Goal: Task Accomplishment & Management: Complete application form

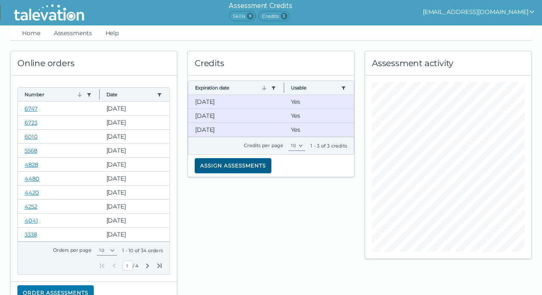
click at [235, 165] on button "Assign assessments" at bounding box center [233, 165] width 77 height 15
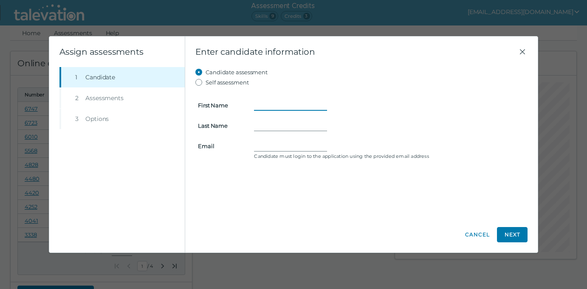
click at [258, 108] on input "First Name" at bounding box center [290, 105] width 73 height 10
type input "c"
type input "Claudia"
type input "Tuan"
paste input "huishou@yahoo.com"
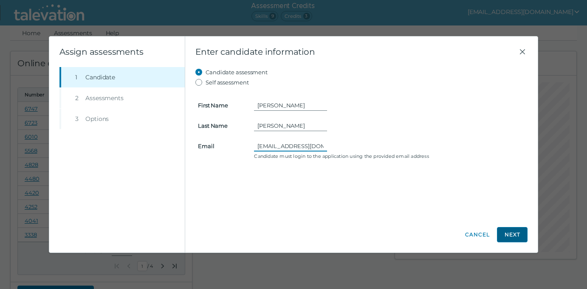
type input "huishou@yahoo.com"
click at [501, 231] on button "Next" at bounding box center [512, 234] width 31 height 15
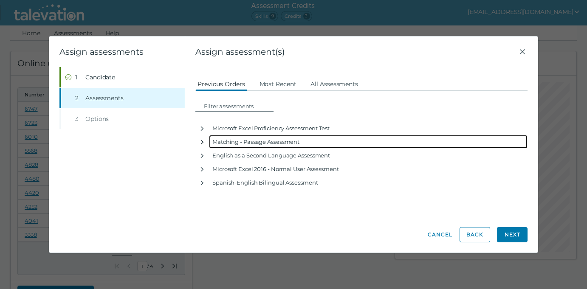
click at [201, 146] on icon "button" at bounding box center [202, 142] width 7 height 7
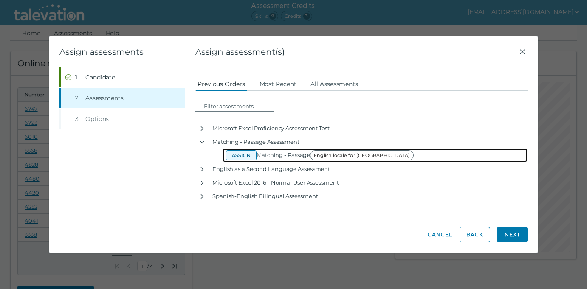
click at [234, 159] on button "Assign" at bounding box center [241, 155] width 31 height 10
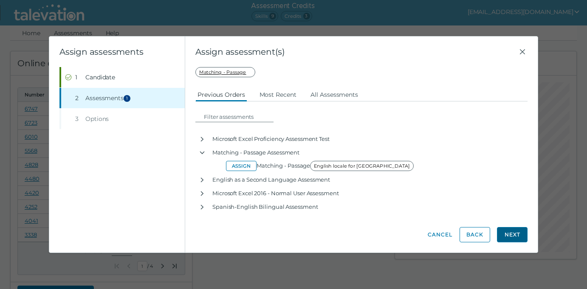
click at [501, 231] on button "Next" at bounding box center [512, 234] width 31 height 15
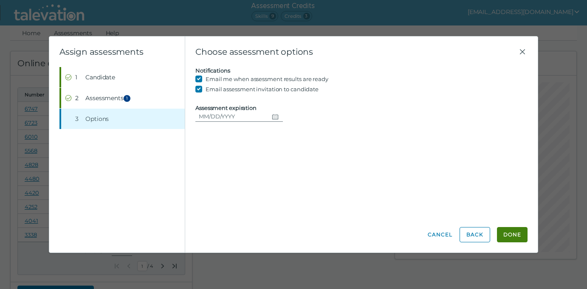
click at [272, 120] on icon "Choose date" at bounding box center [275, 116] width 7 height 7
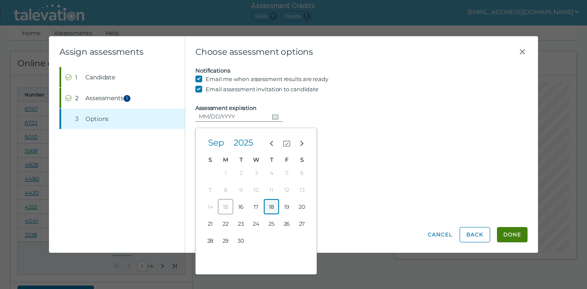
click at [275, 206] on button "18" at bounding box center [271, 206] width 15 height 15
type input "09/18/2025"
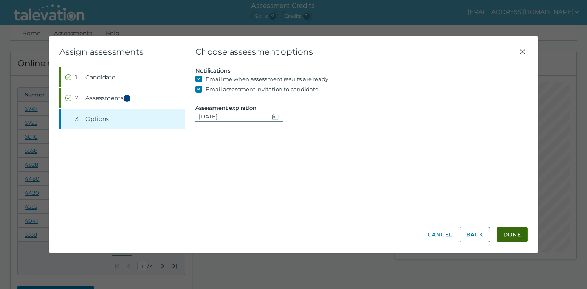
click at [501, 233] on button "Done" at bounding box center [512, 234] width 31 height 15
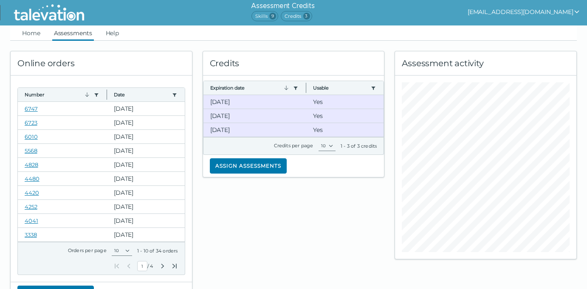
click at [76, 30] on link "Assessments" at bounding box center [73, 32] width 42 height 15
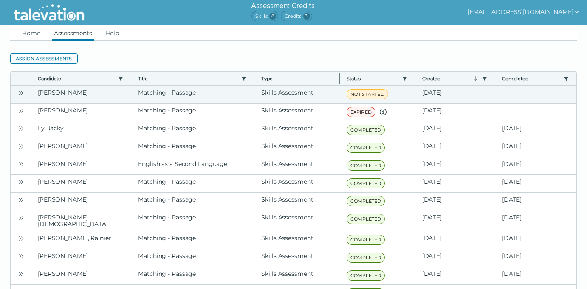
click at [22, 93] on icon "Open" at bounding box center [20, 93] width 7 height 7
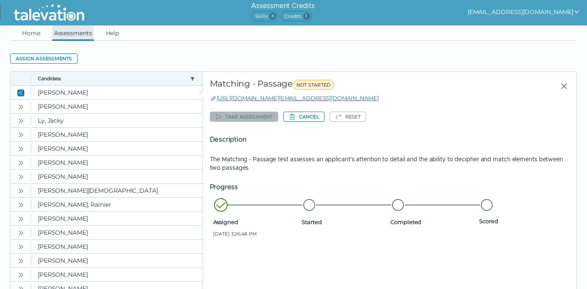
click at [67, 29] on link "Assessments" at bounding box center [73, 32] width 42 height 15
click at [66, 34] on link "Assessments" at bounding box center [73, 32] width 42 height 15
click at [35, 35] on link "Home" at bounding box center [31, 32] width 22 height 15
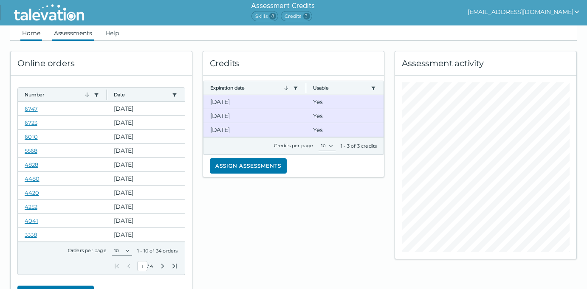
click at [72, 34] on link "Assessments" at bounding box center [73, 32] width 42 height 15
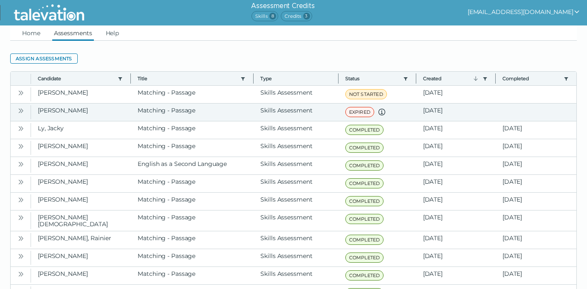
click at [20, 110] on icon "Open" at bounding box center [20, 110] width 7 height 7
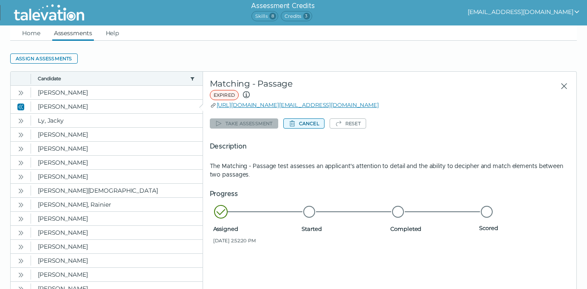
click at [306, 123] on button "Cancel" at bounding box center [303, 123] width 41 height 10
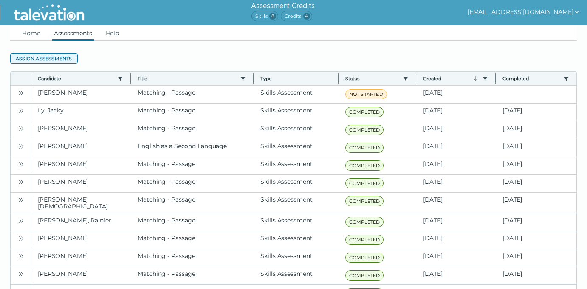
click at [43, 59] on button "Assign assessments" at bounding box center [43, 58] width 67 height 10
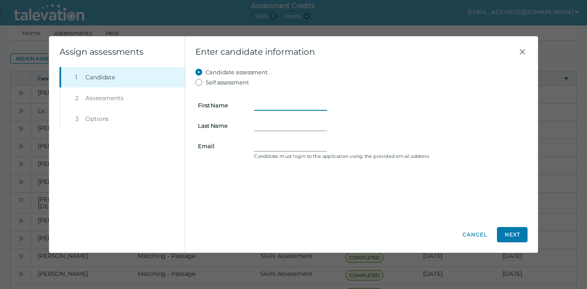
click at [258, 106] on input "First Name" at bounding box center [290, 105] width 73 height 10
type input "Albert"
type input "Avalos"
paste input "albertavalos39@gmail.com"
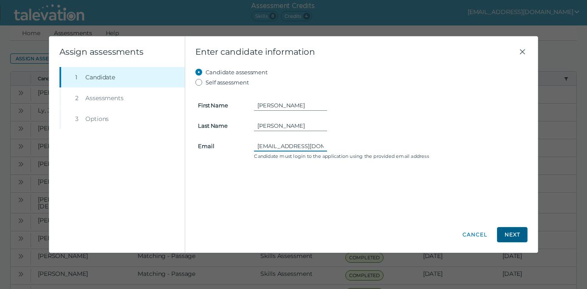
type input "albertavalos39@gmail.com"
click at [503, 235] on button "Next" at bounding box center [512, 234] width 31 height 15
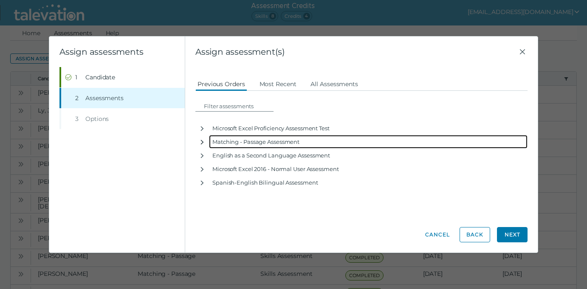
click at [201, 141] on icon "button" at bounding box center [202, 142] width 7 height 7
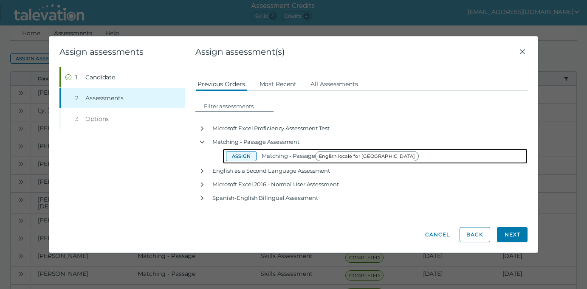
click at [235, 156] on button "Assign" at bounding box center [241, 156] width 31 height 10
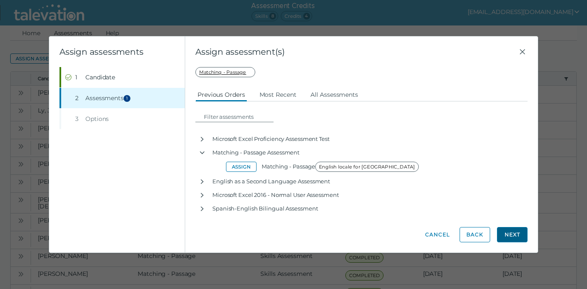
click at [503, 236] on button "Next" at bounding box center [512, 234] width 31 height 15
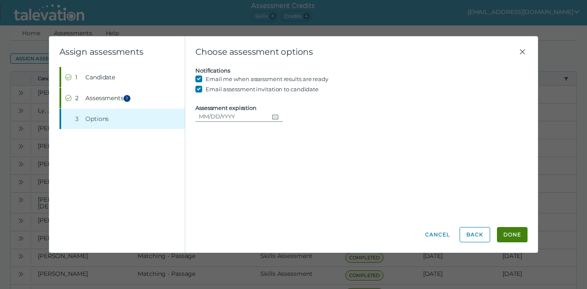
click at [275, 118] on icon "Choose date" at bounding box center [275, 116] width 7 height 7
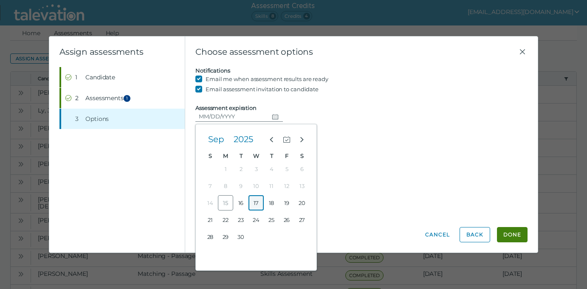
click at [255, 202] on button "17" at bounding box center [255, 202] width 15 height 15
type input "09/17/2025"
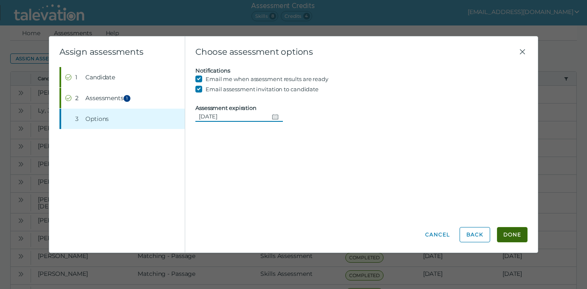
click at [503, 239] on button "Done" at bounding box center [512, 234] width 31 height 15
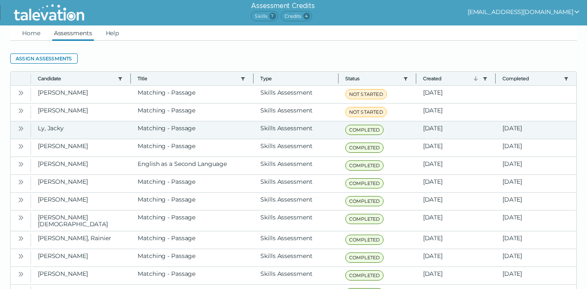
click at [22, 128] on icon "Open" at bounding box center [20, 128] width 7 height 7
